Goal: Information Seeking & Learning: Learn about a topic

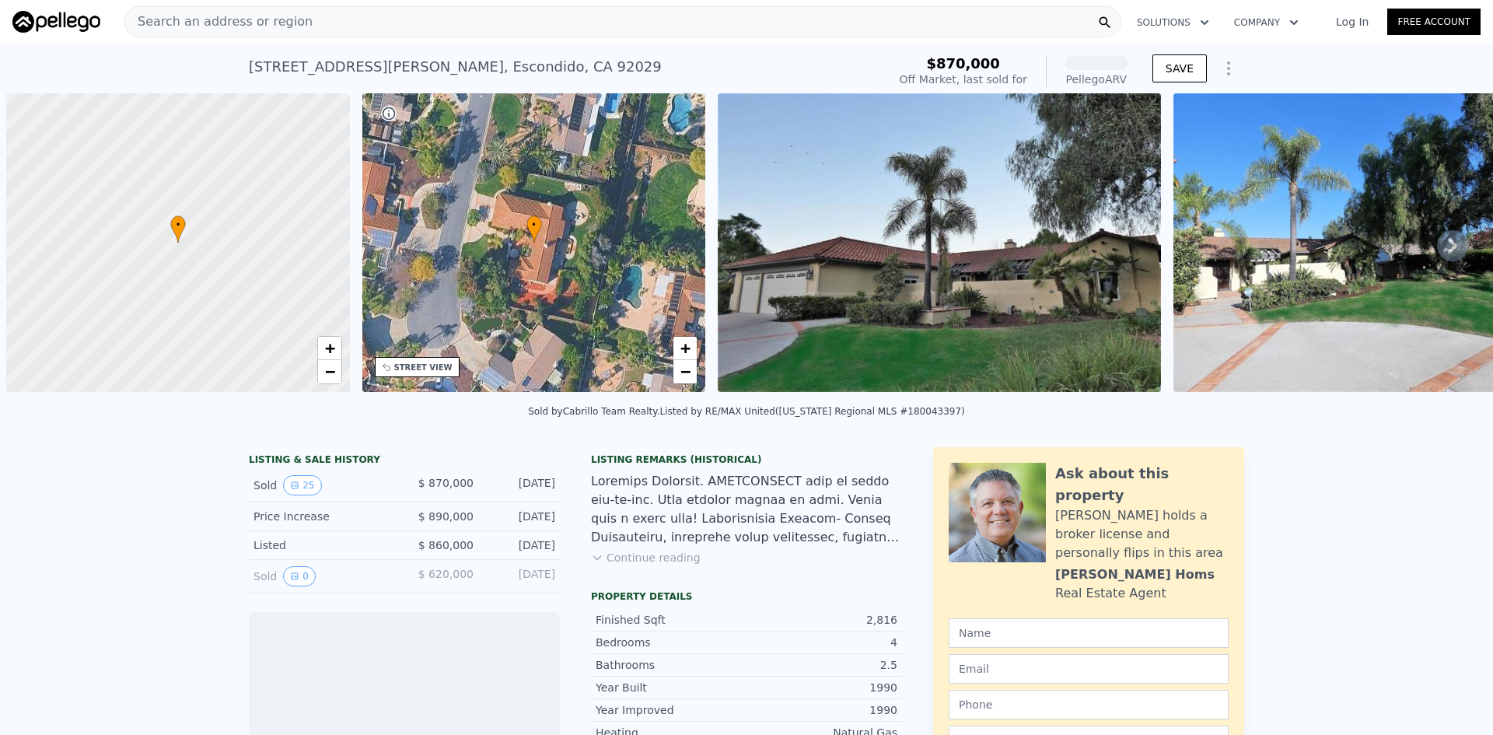
scroll to position [0, 6]
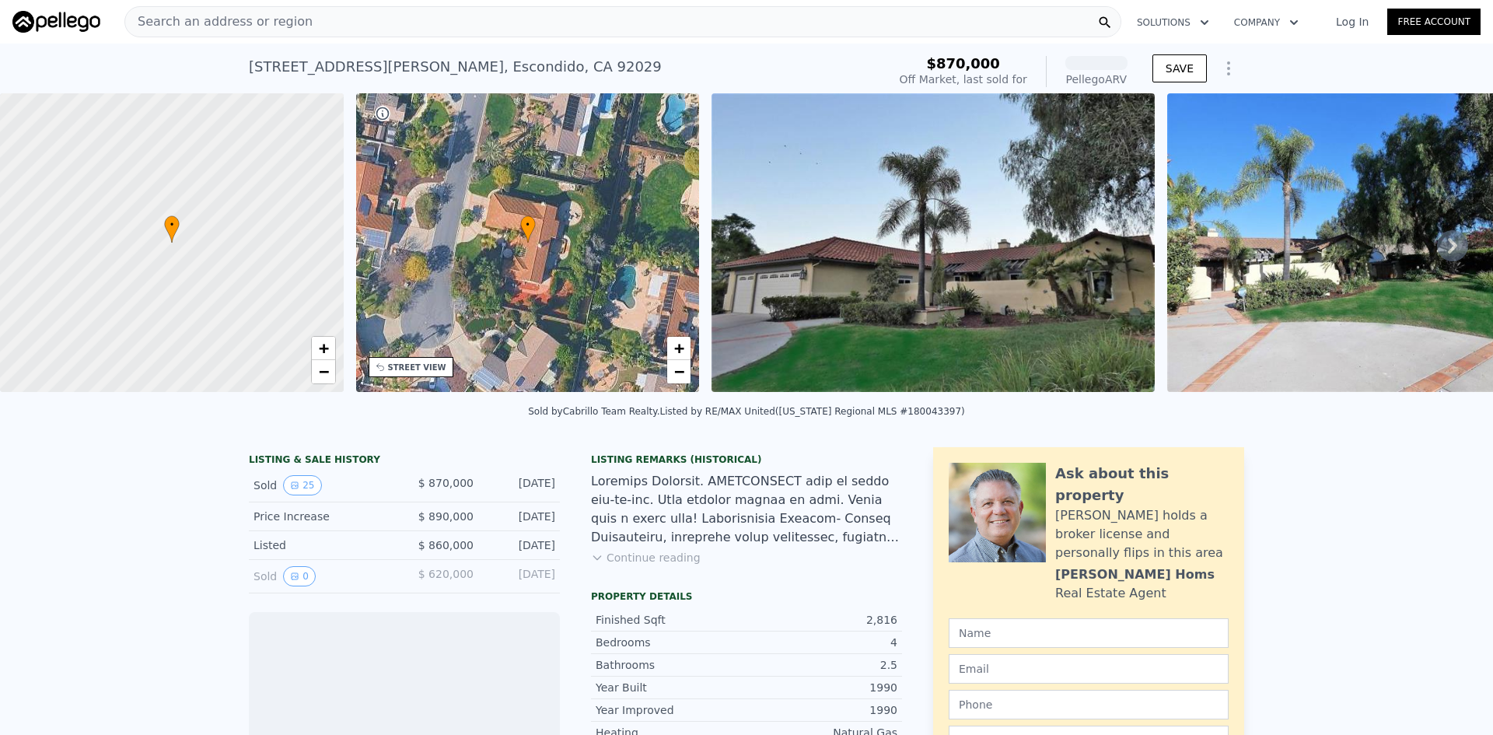
click at [320, 20] on div "Search an address or region" at bounding box center [622, 21] width 997 height 31
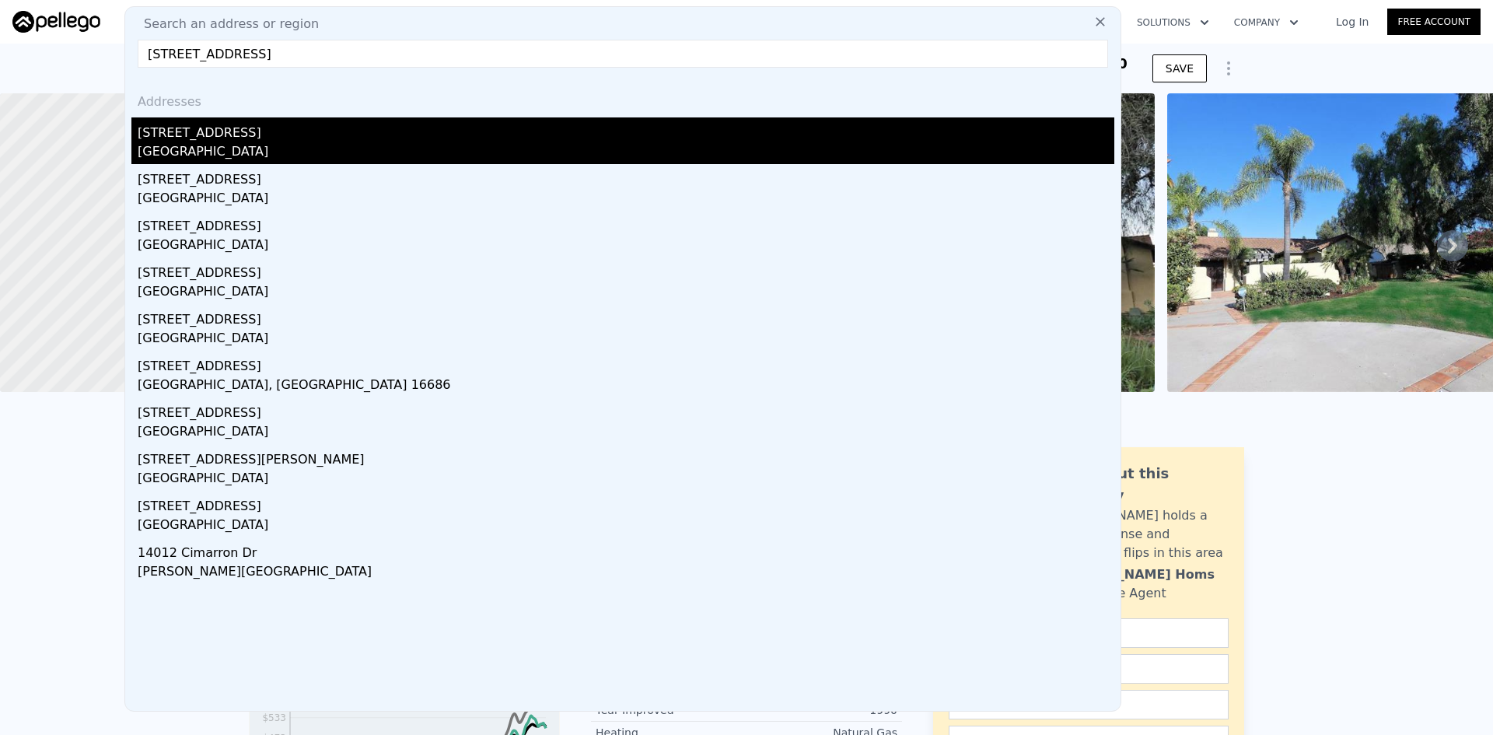
type input "[STREET_ADDRESS]"
click at [183, 134] on div "[STREET_ADDRESS]" at bounding box center [626, 129] width 977 height 25
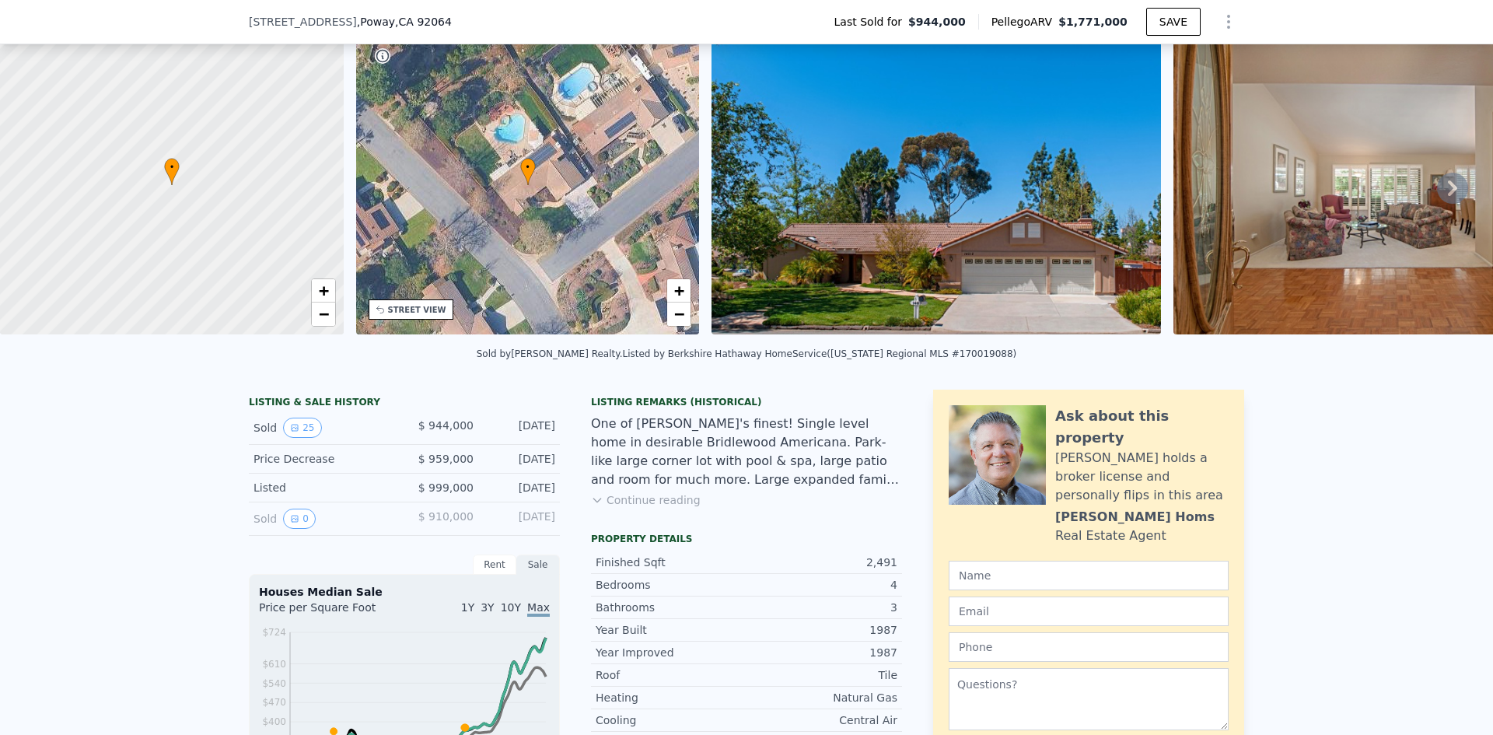
scroll to position [72, 0]
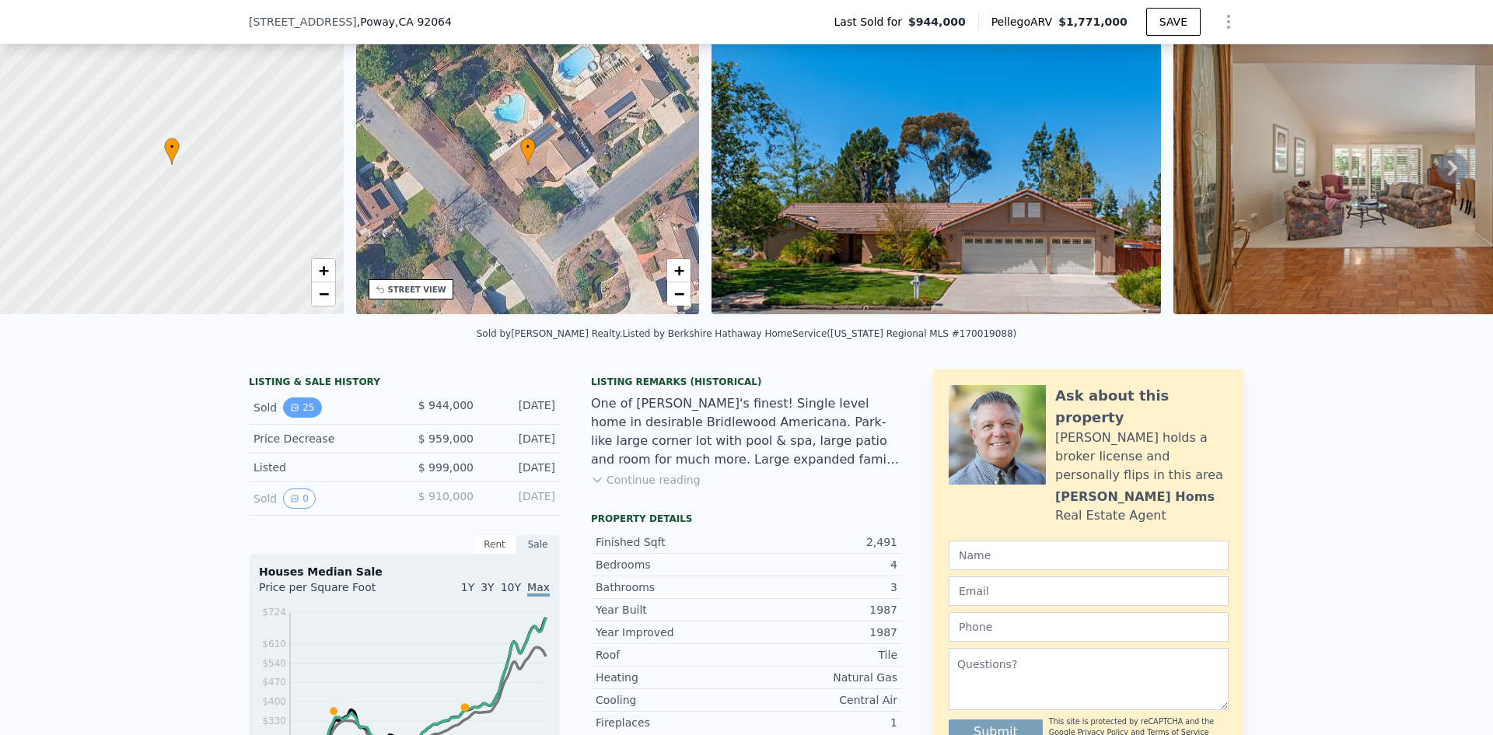
click at [297, 418] on button "25" at bounding box center [302, 407] width 38 height 20
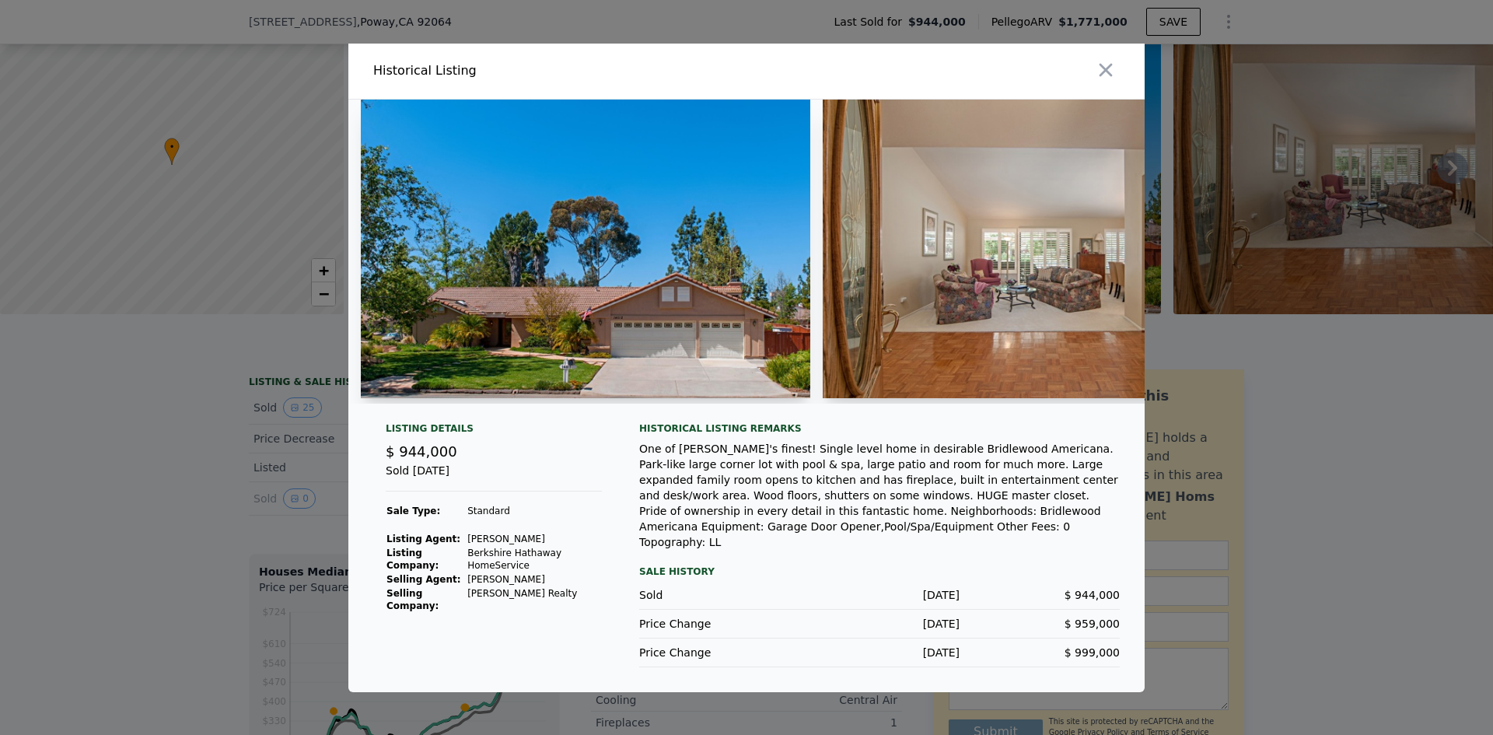
click at [624, 327] on img at bounding box center [586, 249] width 450 height 299
click at [1001, 331] on img at bounding box center [1048, 249] width 450 height 299
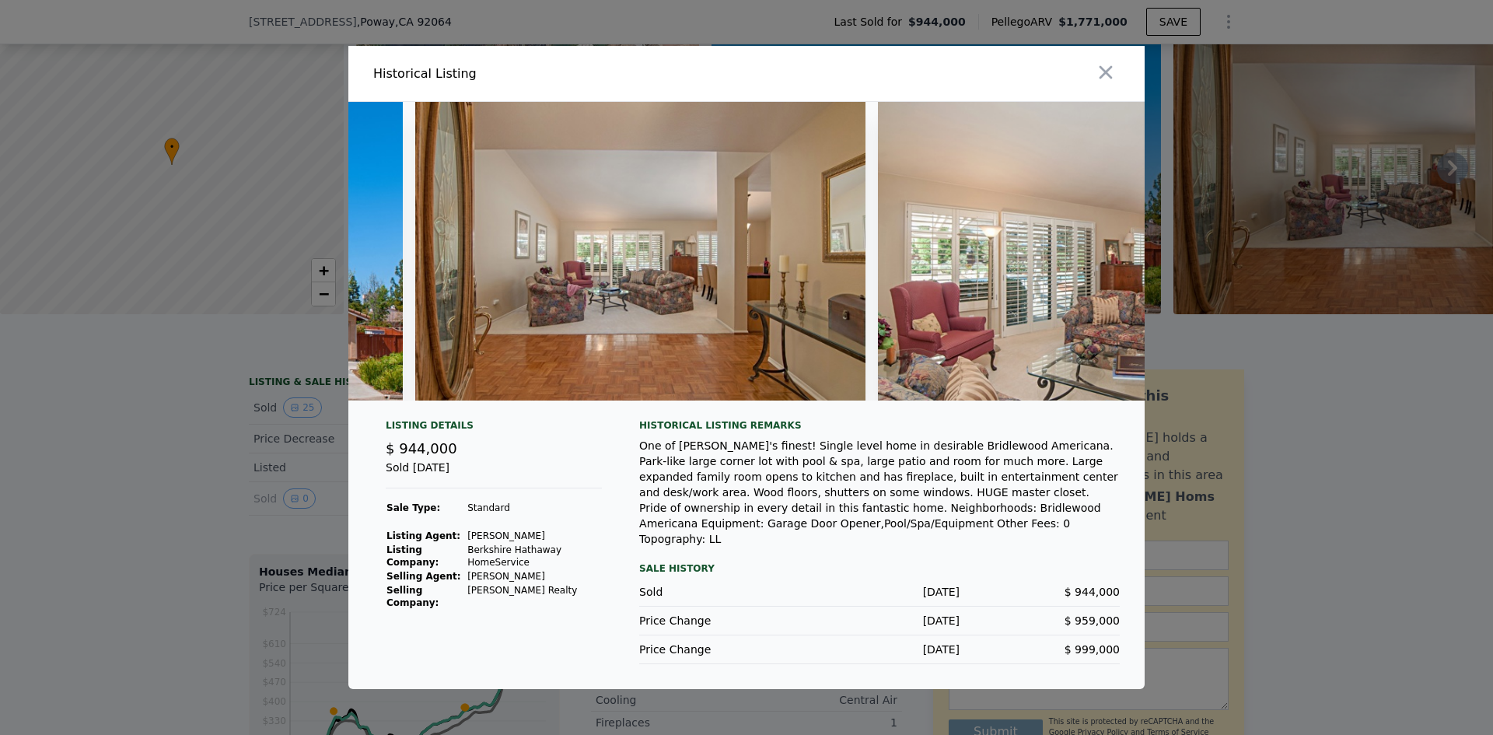
scroll to position [0, 0]
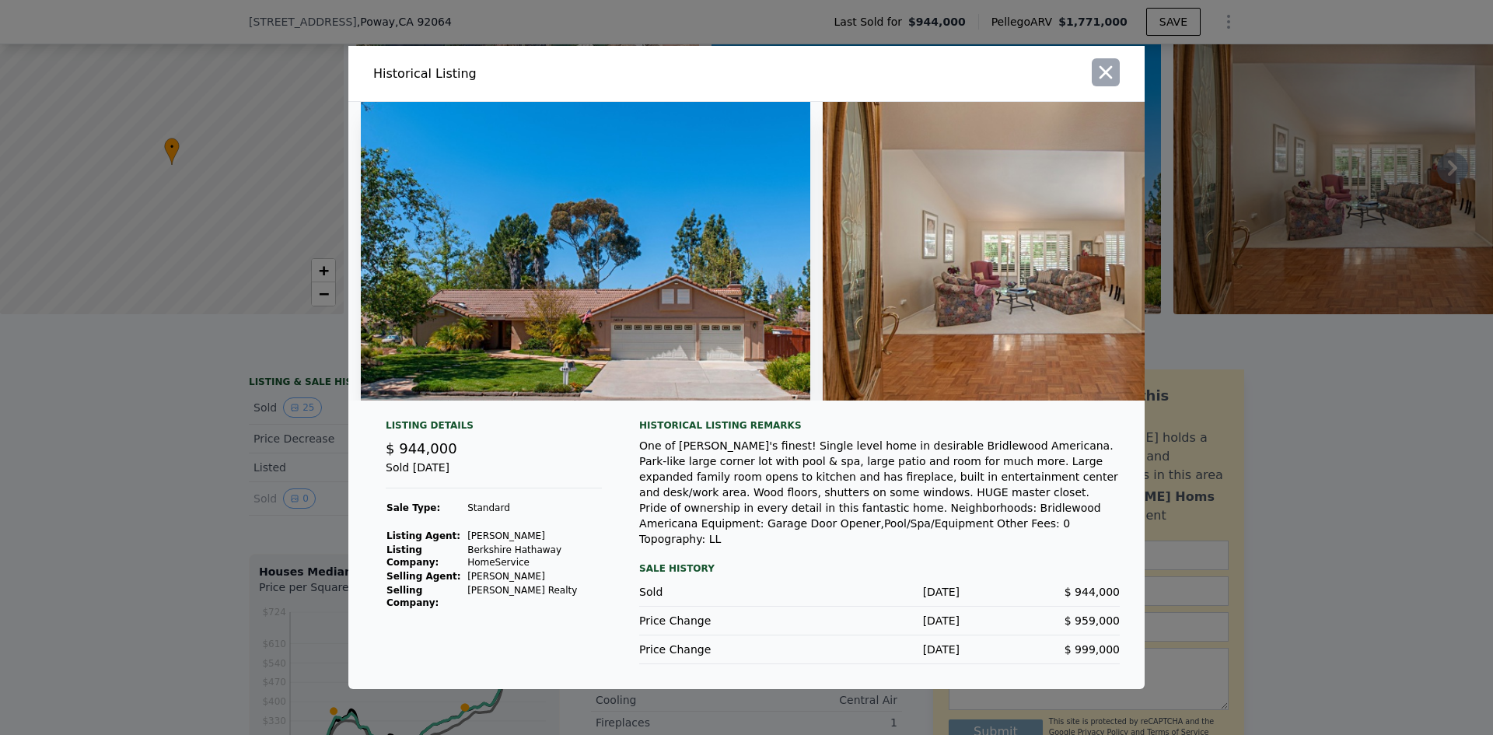
click at [1099, 76] on icon "button" at bounding box center [1106, 72] width 22 height 22
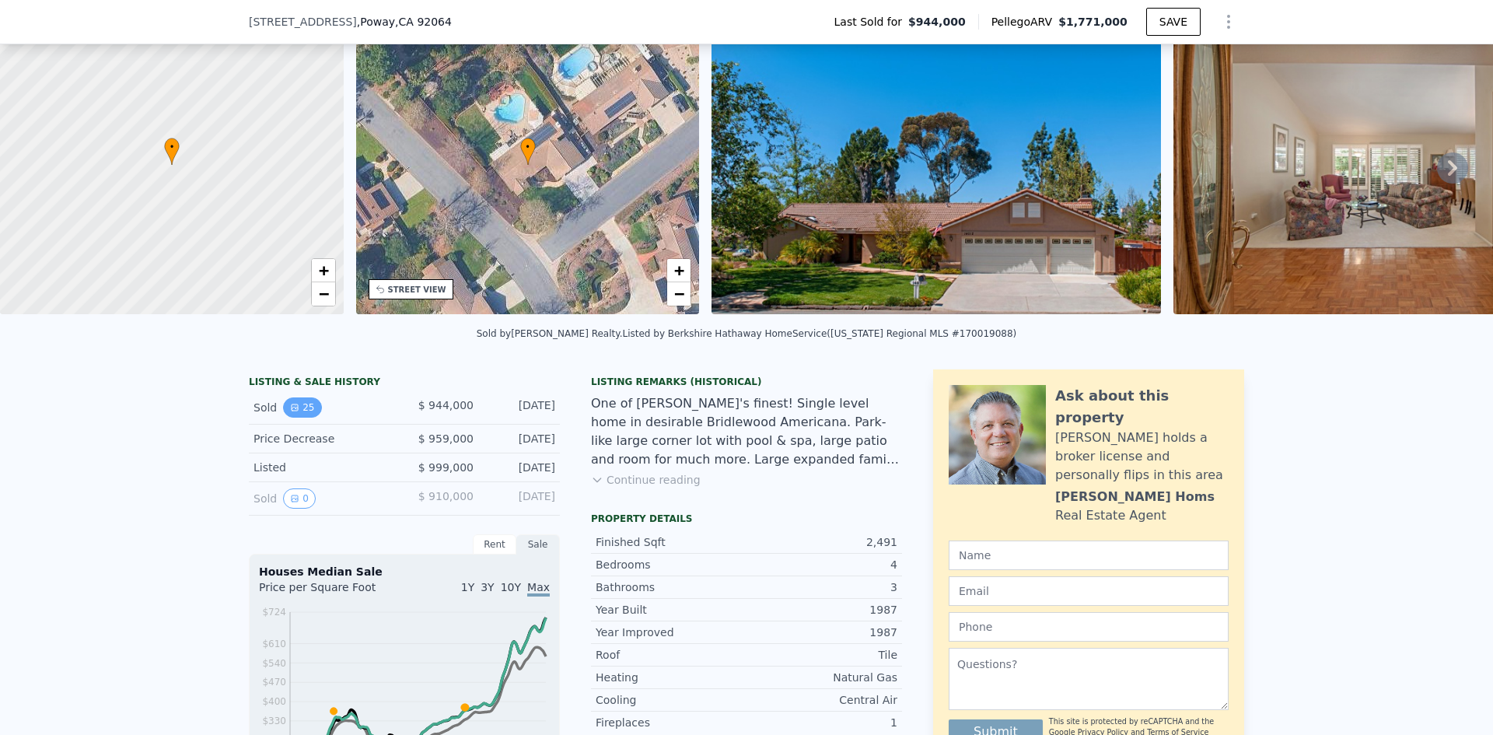
click at [297, 418] on button "25" at bounding box center [302, 407] width 38 height 20
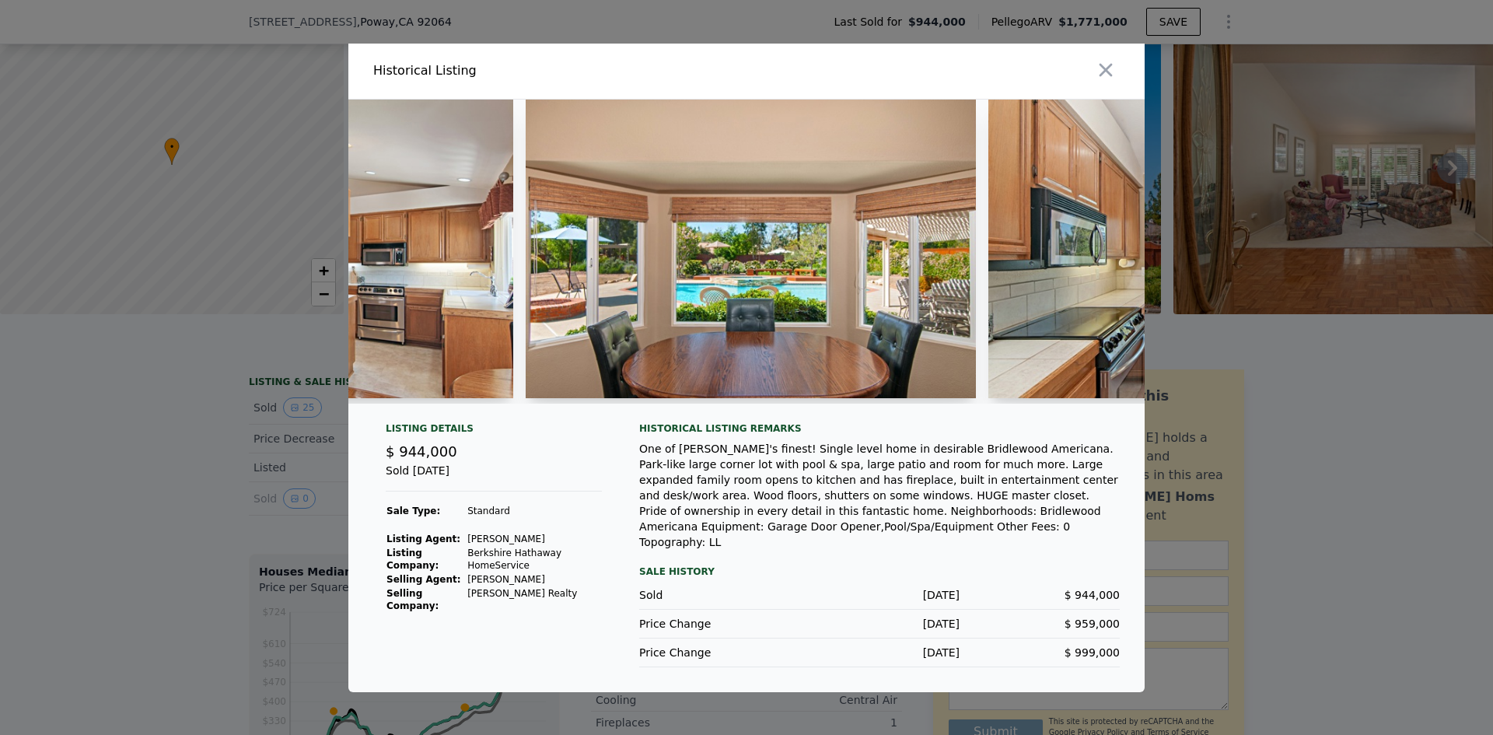
scroll to position [0, 4039]
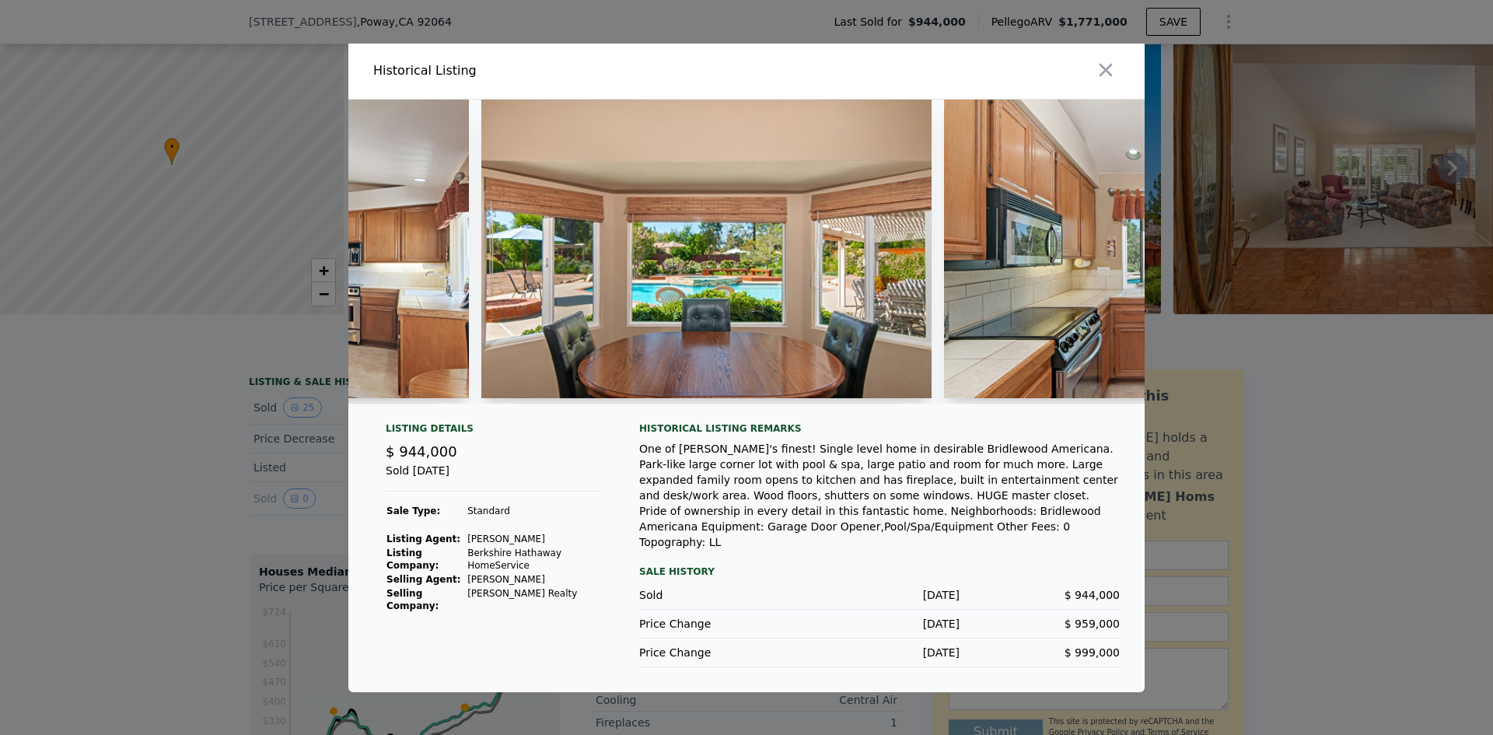
click at [723, 416] on div at bounding box center [746, 258] width 796 height 317
drag, startPoint x: 756, startPoint y: 411, endPoint x: 765, endPoint y: 411, distance: 8.6
click at [765, 404] on div at bounding box center [706, 252] width 450 height 304
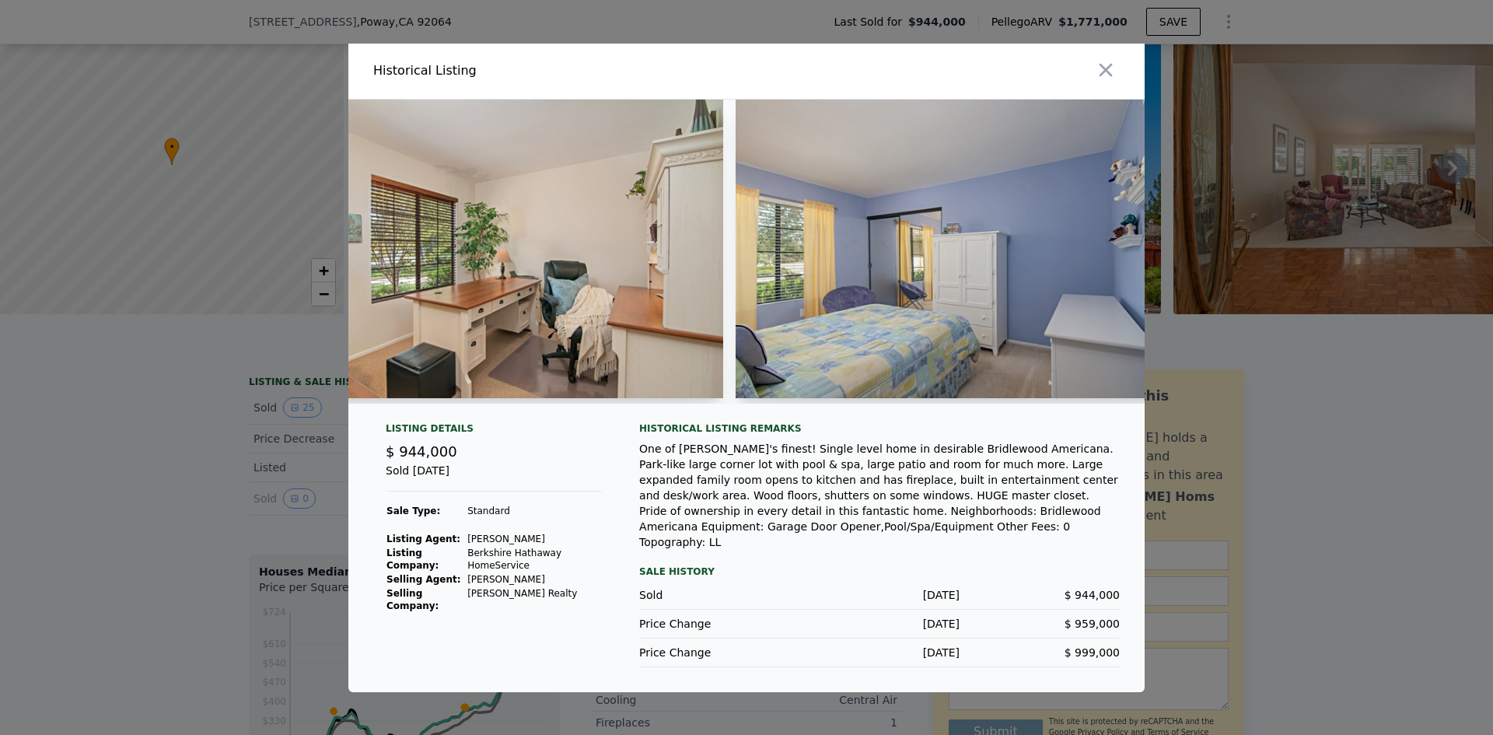
scroll to position [0, 6608]
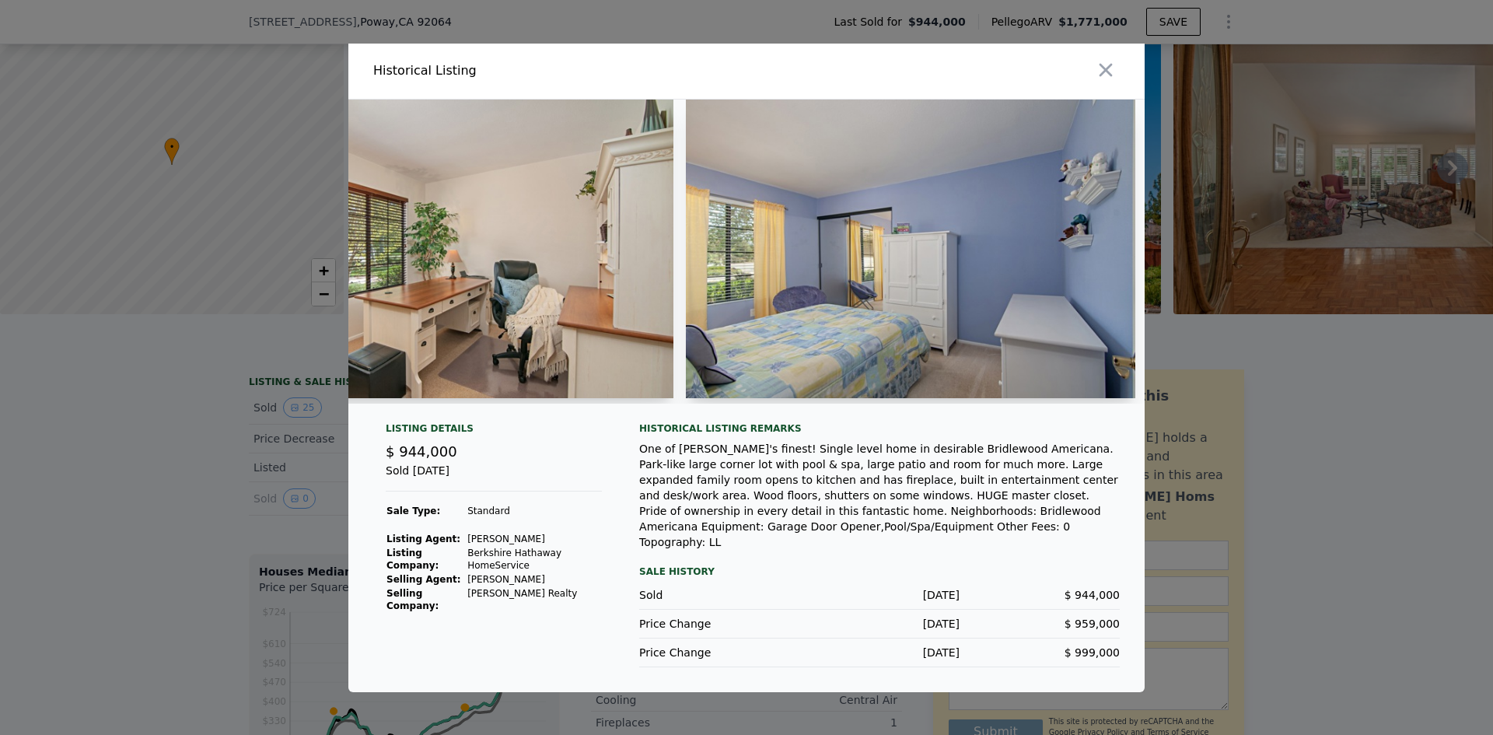
drag, startPoint x: 891, startPoint y: 424, endPoint x: 923, endPoint y: 424, distance: 32.7
click at [923, 416] on div at bounding box center [746, 258] width 796 height 317
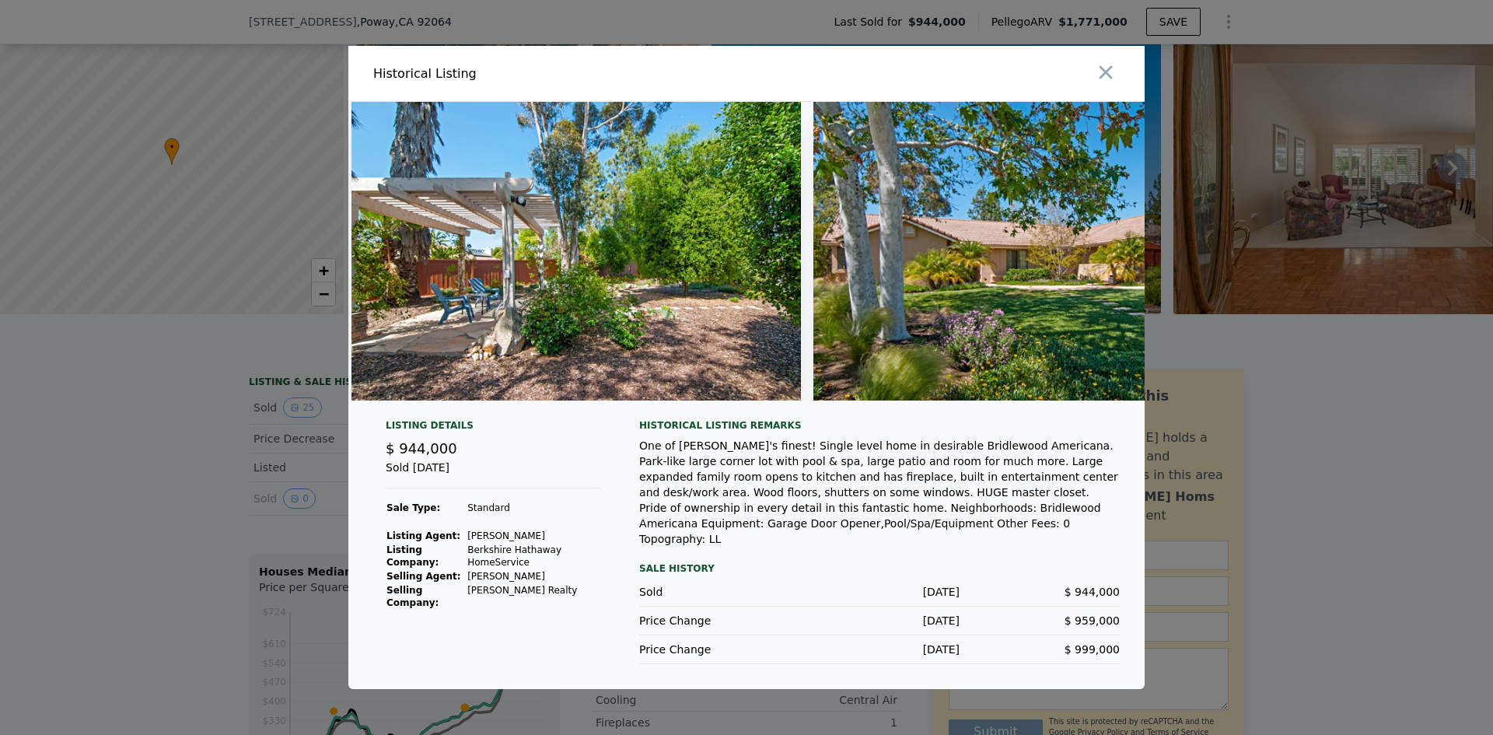
scroll to position [0, 10783]
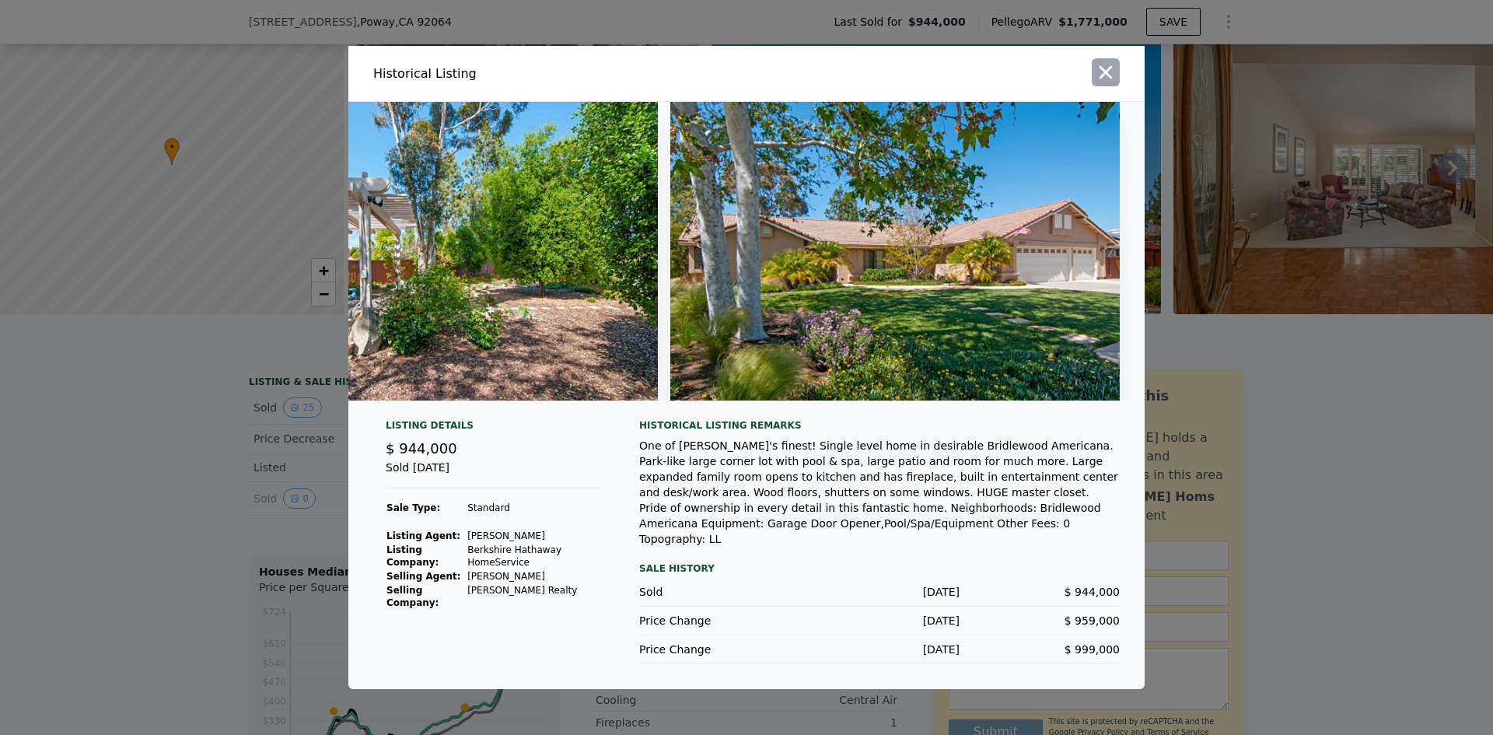
click at [1103, 82] on icon "button" at bounding box center [1106, 72] width 22 height 22
